Goal: Information Seeking & Learning: Learn about a topic

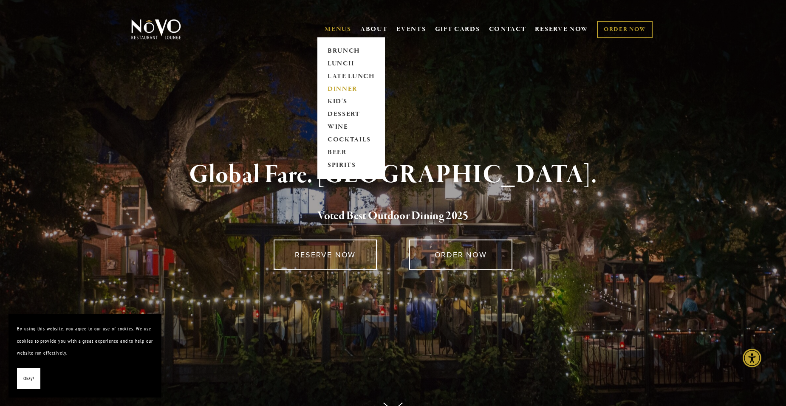
click at [334, 86] on link "DINNER" at bounding box center [351, 89] width 53 height 13
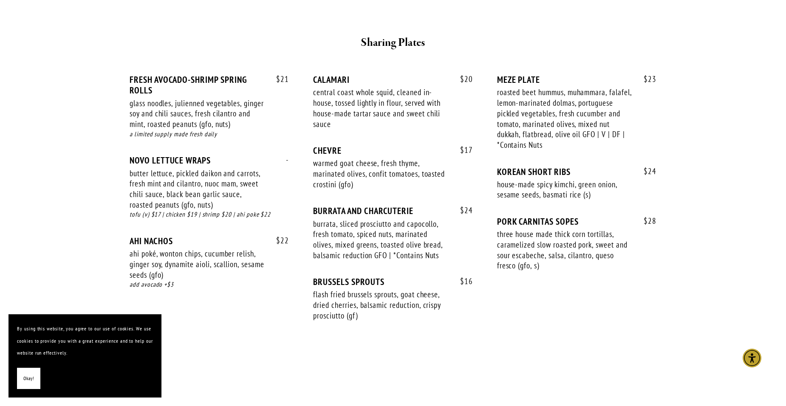
scroll to position [553, 0]
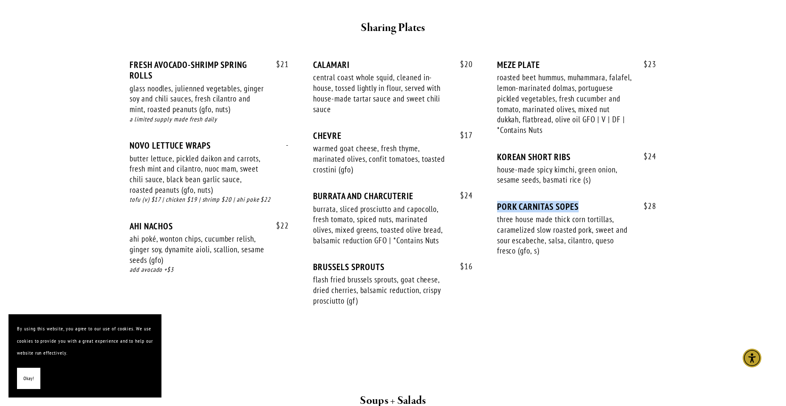
drag, startPoint x: 578, startPoint y: 206, endPoint x: 497, endPoint y: 208, distance: 81.2
click at [497, 208] on div "PORK CARNITAS SOPES" at bounding box center [576, 207] width 159 height 11
drag, startPoint x: 497, startPoint y: 208, endPoint x: 536, endPoint y: 205, distance: 39.3
copy div "PORK CARNITAS SOPES"
